Goal: Task Accomplishment & Management: Complete application form

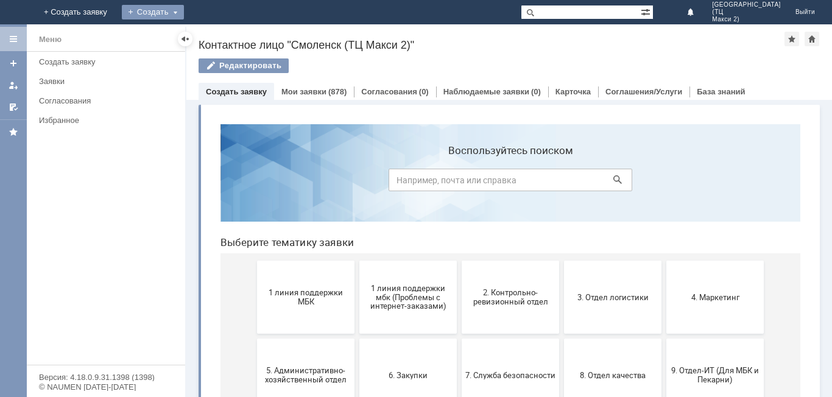
click at [184, 10] on div "Создать" at bounding box center [153, 12] width 62 height 15
click at [217, 37] on link "Заявка" at bounding box center [170, 36] width 93 height 15
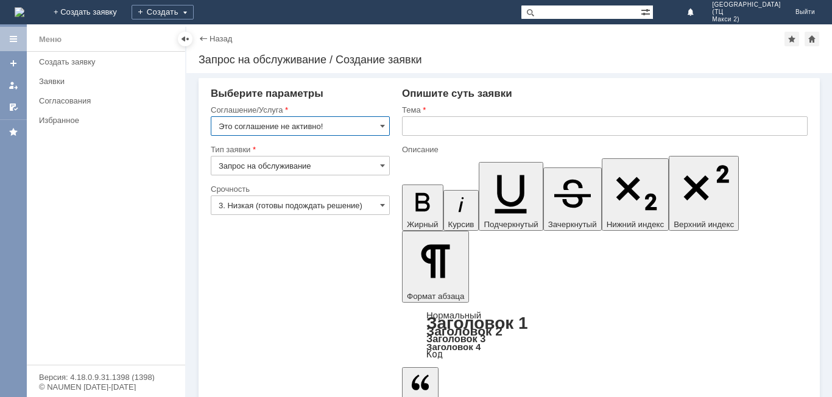
click at [373, 130] on input "Это соглашение не активно!" at bounding box center [300, 125] width 179 height 19
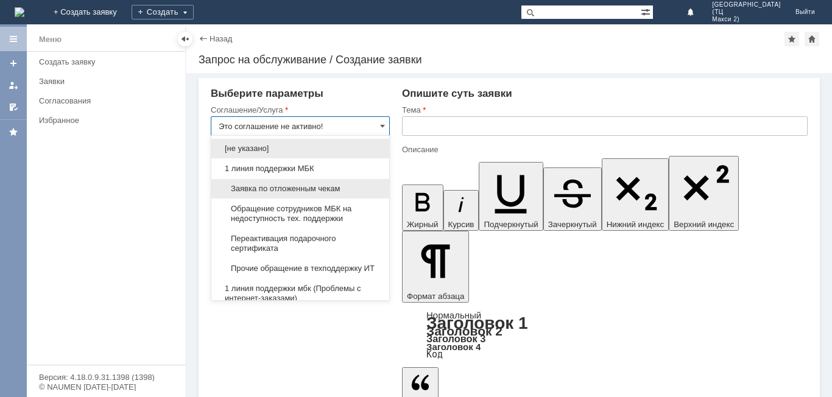
click at [331, 187] on span "Заявка по отложенным чекам" at bounding box center [300, 189] width 163 height 10
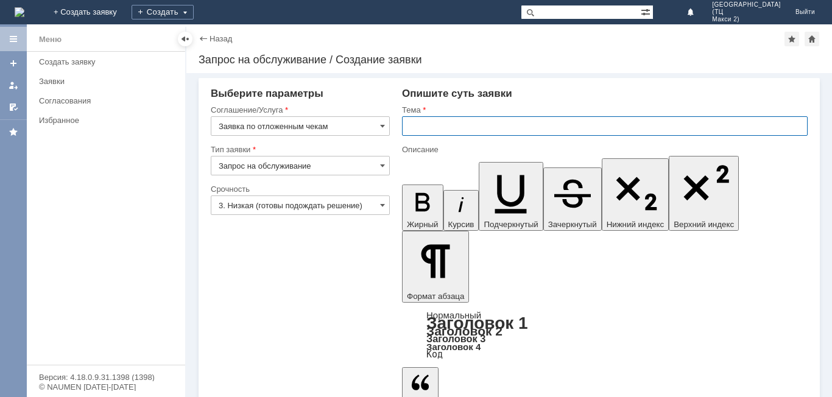
click at [448, 121] on input "text" at bounding box center [605, 125] width 406 height 19
type input "Заявка по отложенным чекам"
type input "Отложенные чеки"
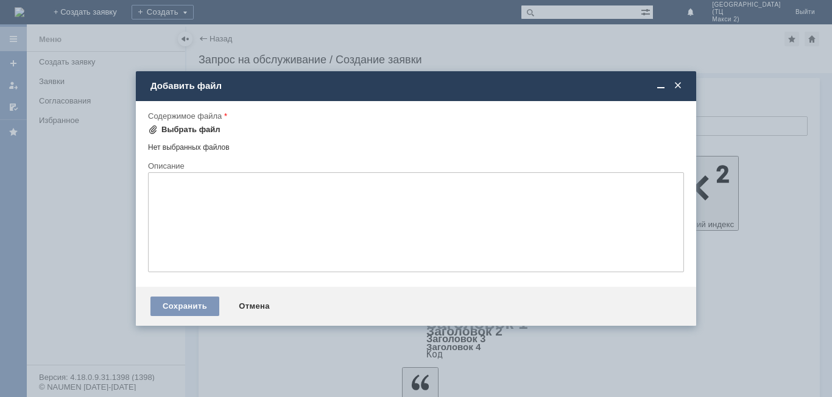
click at [163, 133] on div "Выбрать файл" at bounding box center [190, 130] width 59 height 10
click at [204, 129] on div "Выбрать файл" at bounding box center [190, 130] width 59 height 10
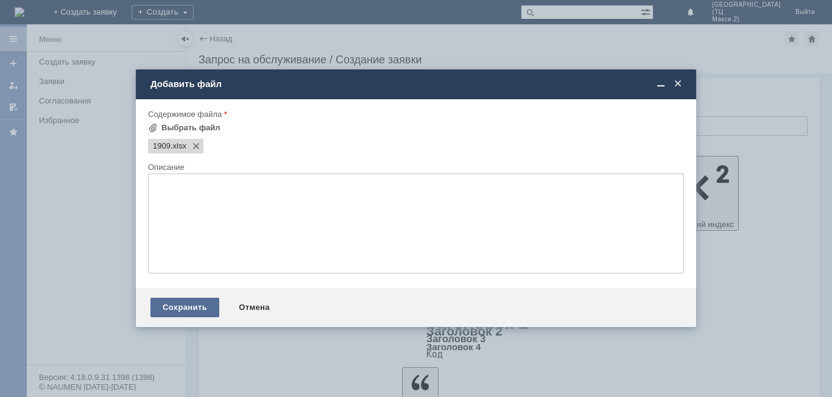
click at [185, 309] on div "Сохранить" at bounding box center [184, 307] width 69 height 19
